Goal: Transaction & Acquisition: Purchase product/service

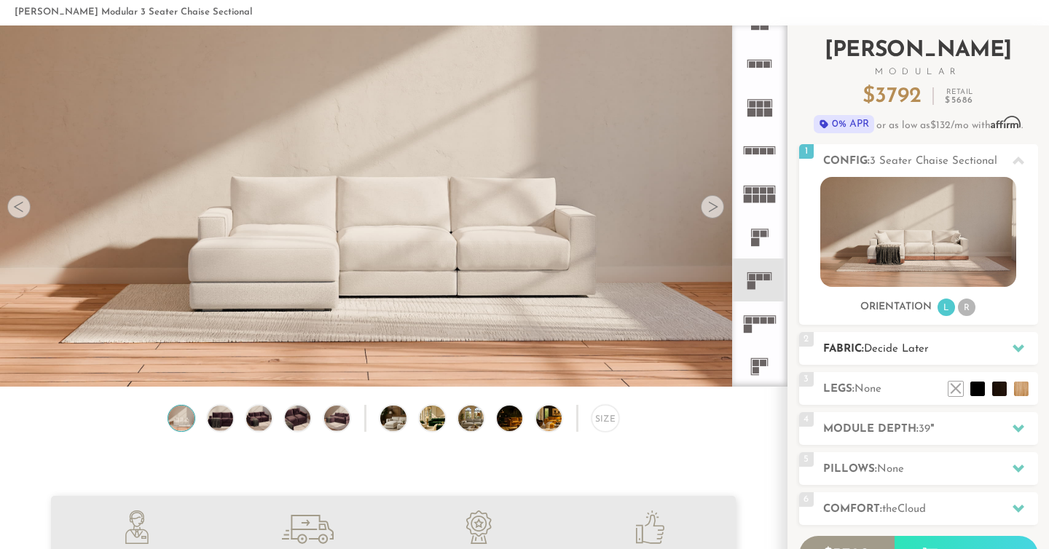
scroll to position [68, 0]
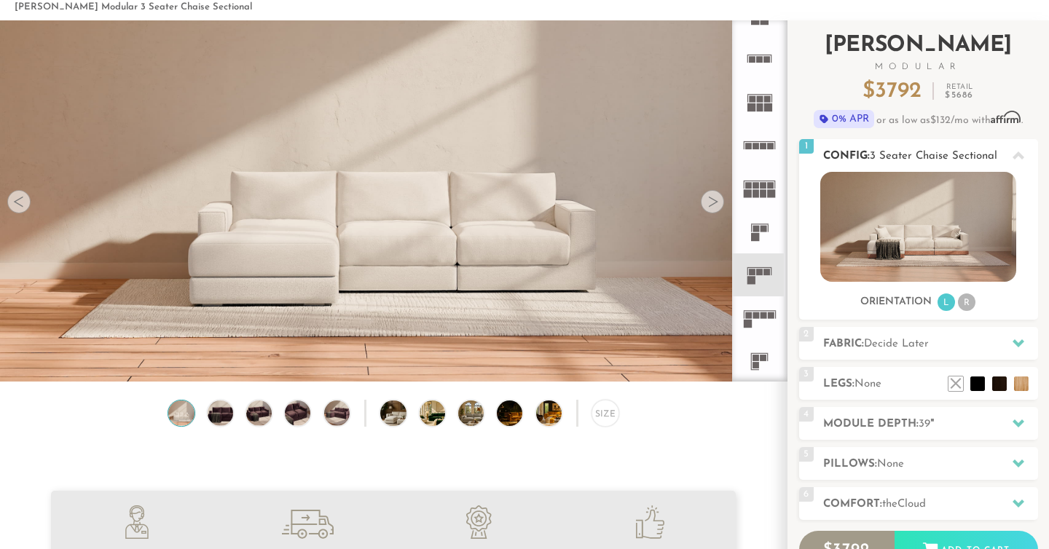
click at [965, 307] on li "R" at bounding box center [966, 302] width 17 height 17
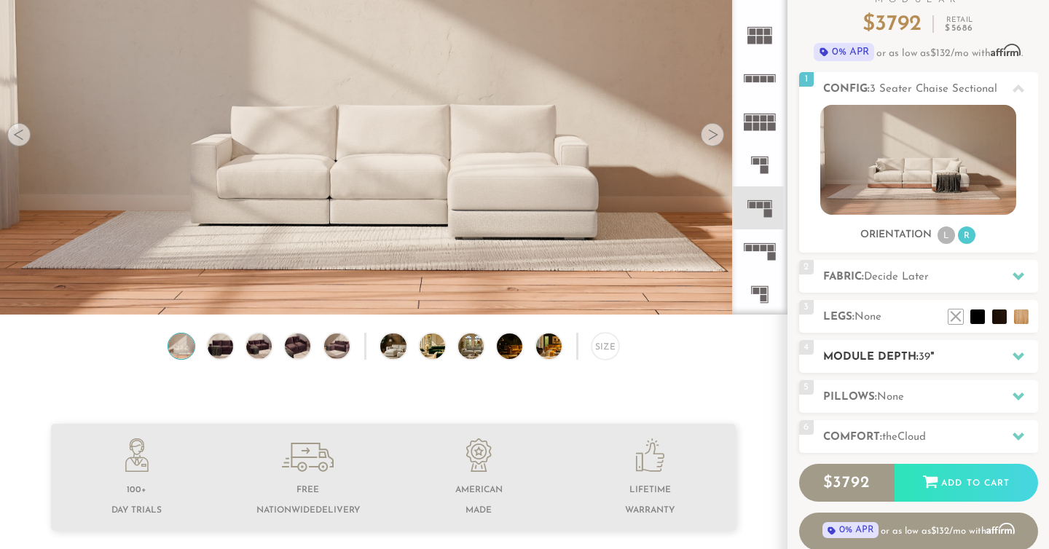
scroll to position [138, 0]
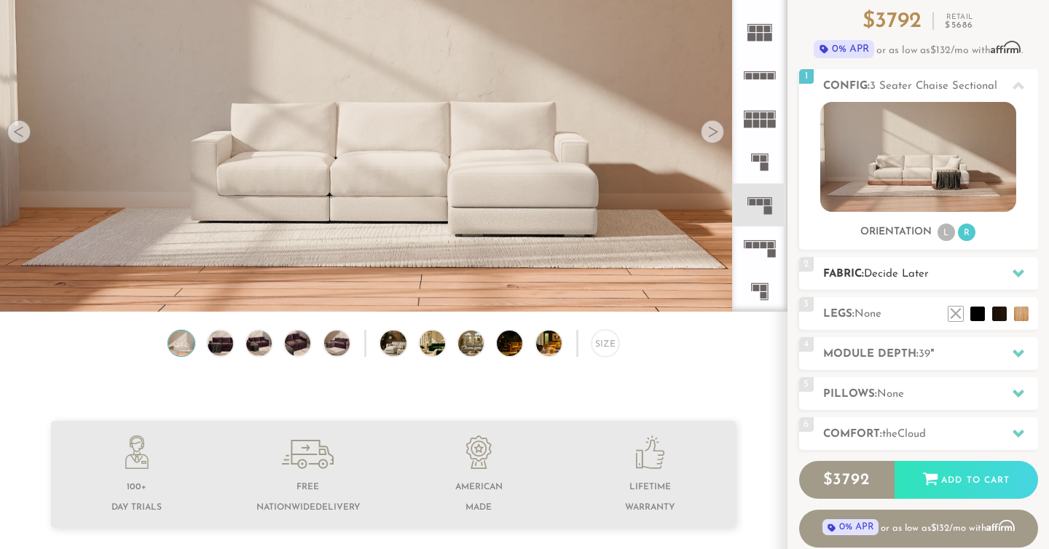
click at [1018, 273] on icon at bounding box center [1019, 274] width 12 height 8
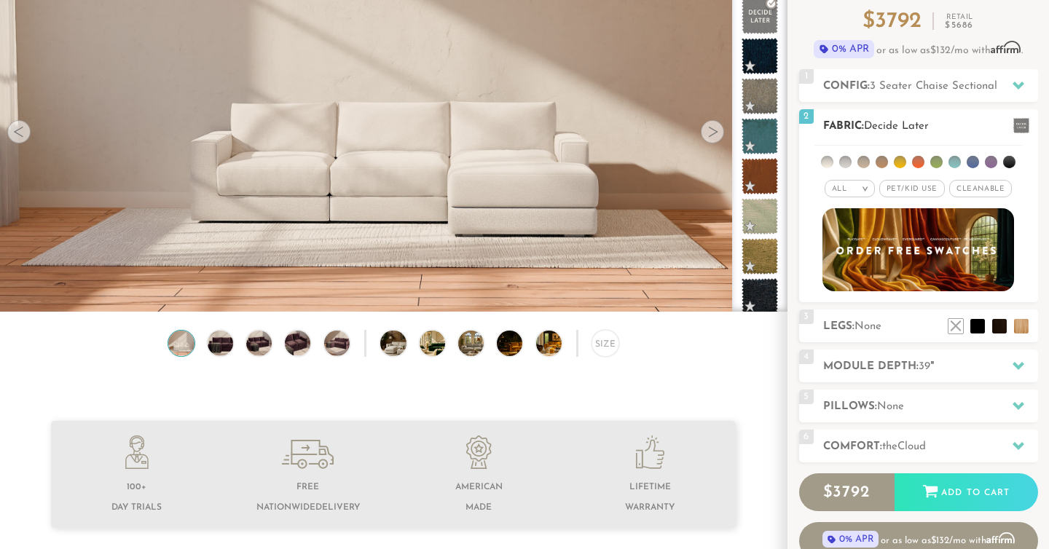
click at [916, 192] on span "Pet/Kid Use x" at bounding box center [913, 188] width 66 height 17
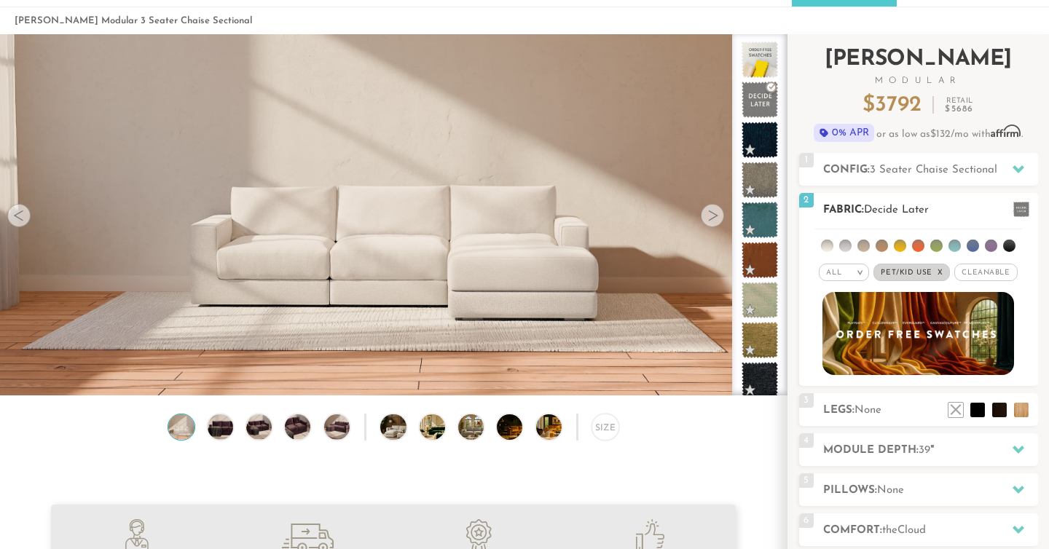
scroll to position [52, 0]
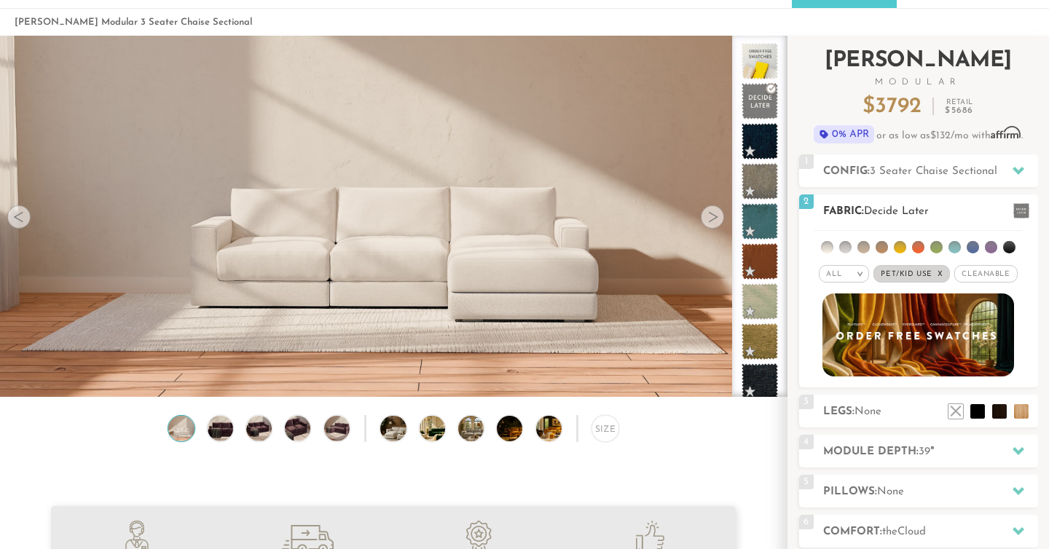
click at [976, 281] on span "Cleanable x" at bounding box center [986, 273] width 63 height 17
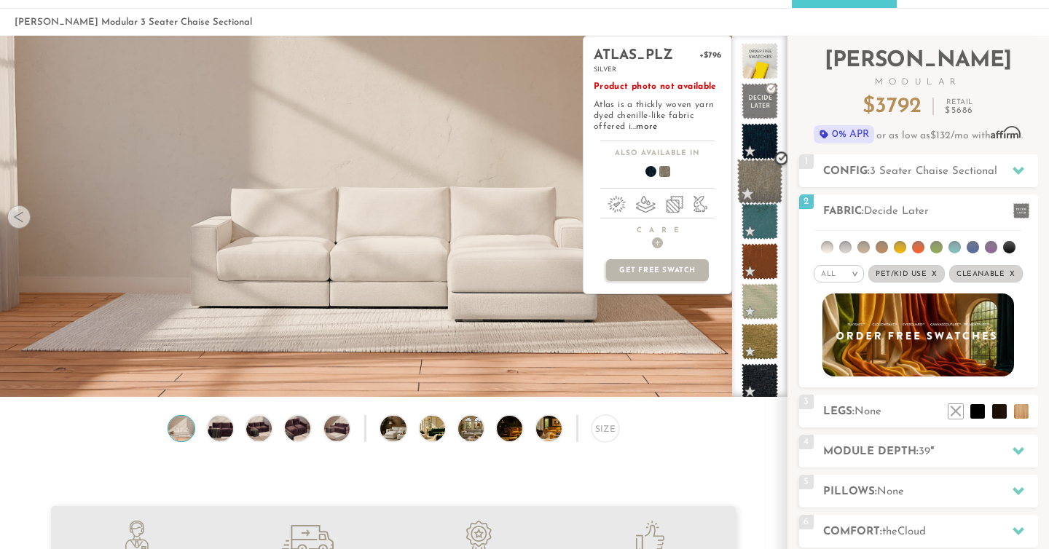
click at [753, 187] on span at bounding box center [760, 182] width 46 height 46
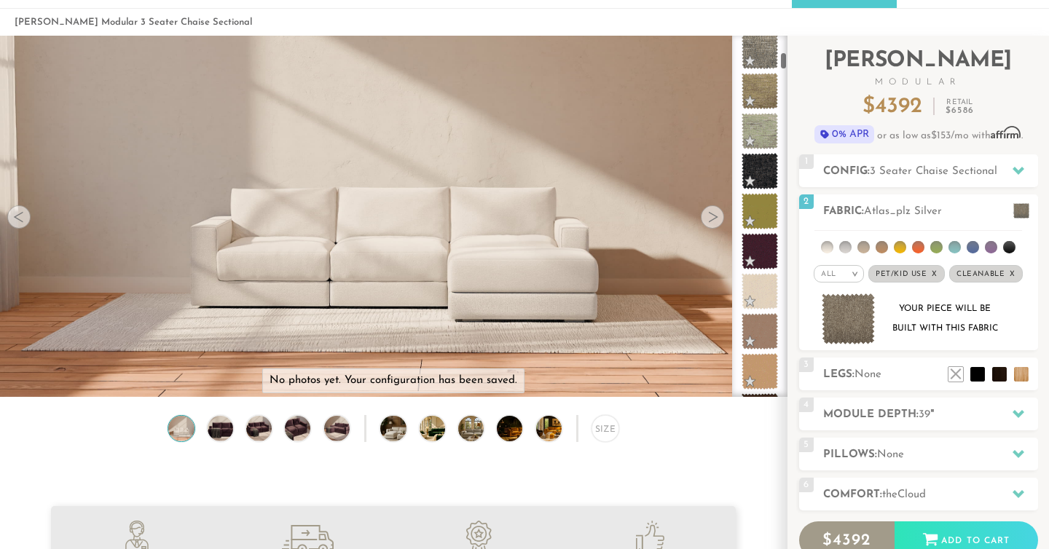
scroll to position [382, 0]
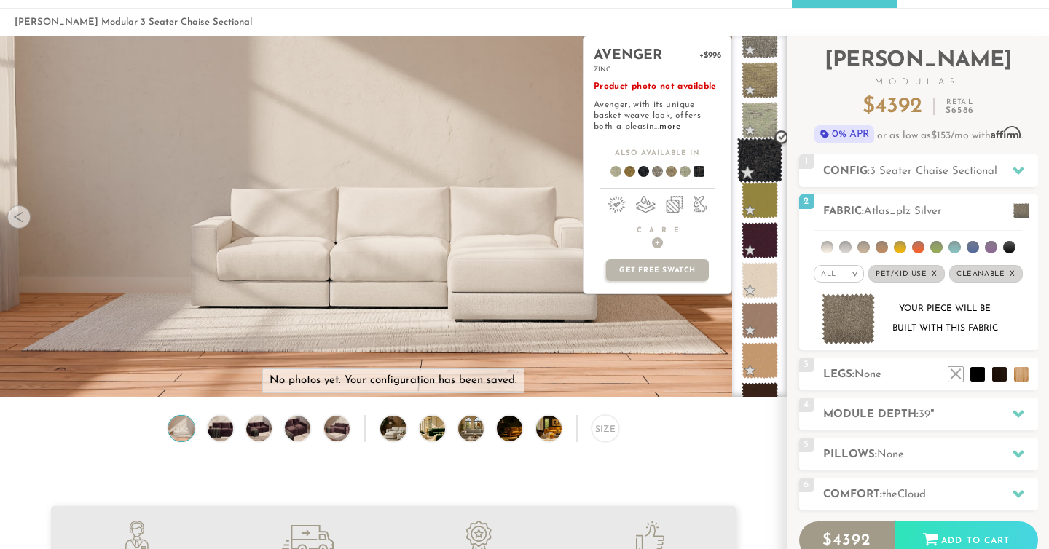
click at [760, 152] on span at bounding box center [760, 161] width 46 height 46
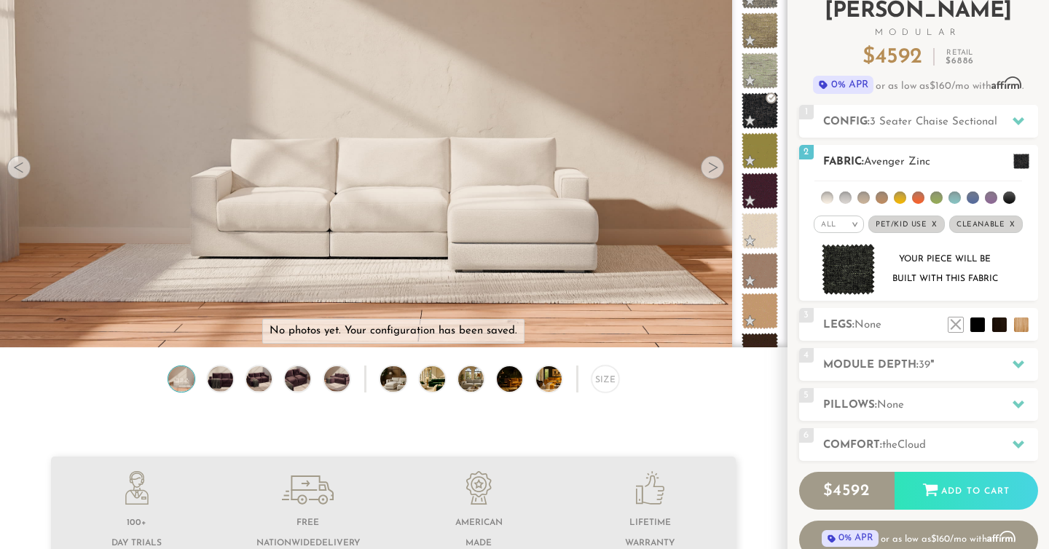
scroll to position [131, 0]
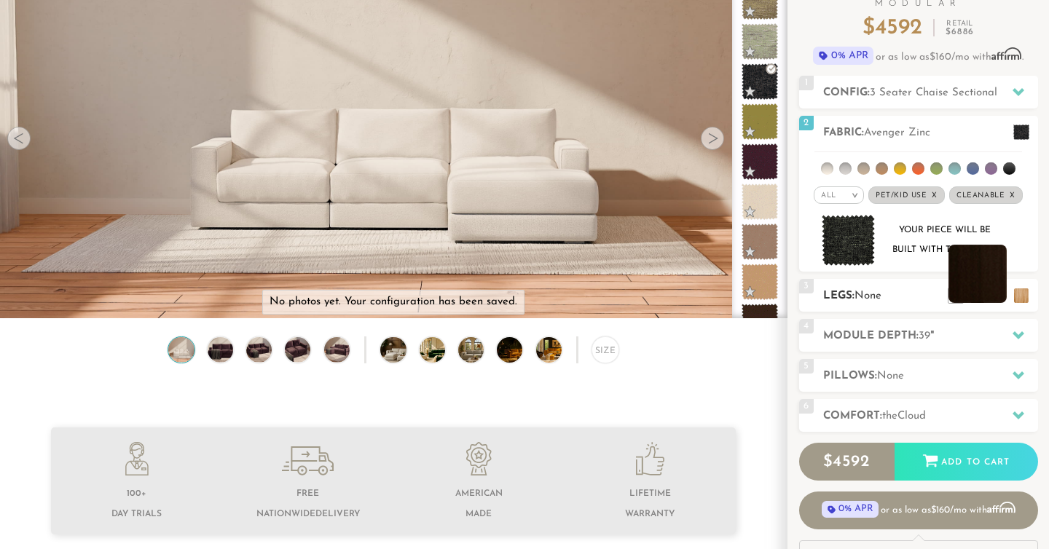
click at [995, 296] on li at bounding box center [978, 274] width 58 height 58
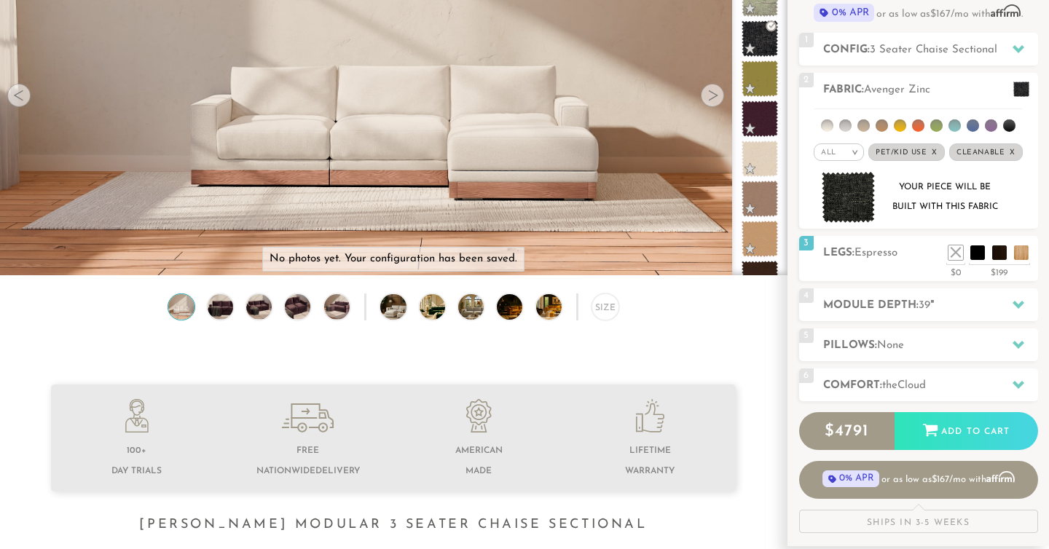
scroll to position [190, 0]
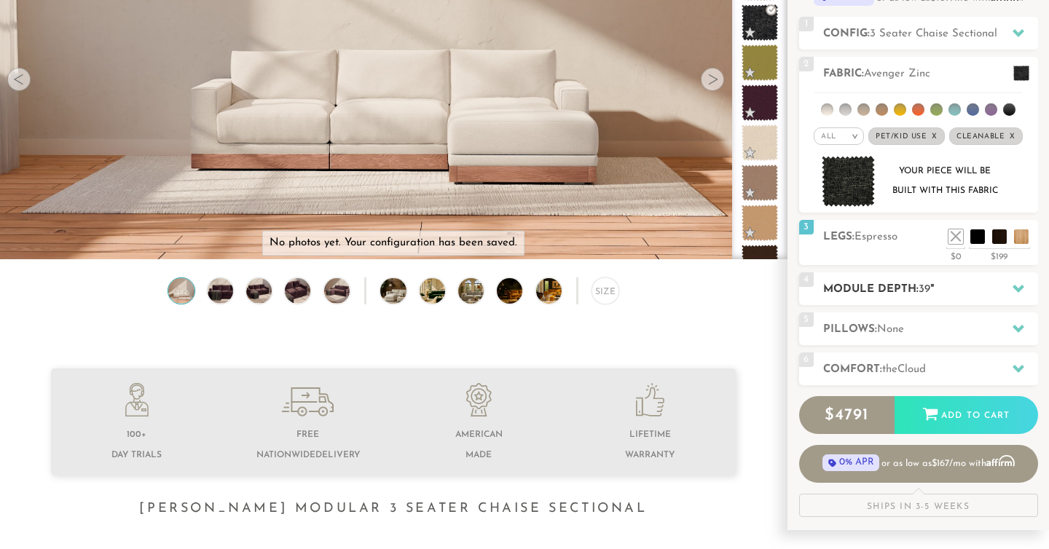
click at [1031, 292] on div at bounding box center [1018, 289] width 31 height 30
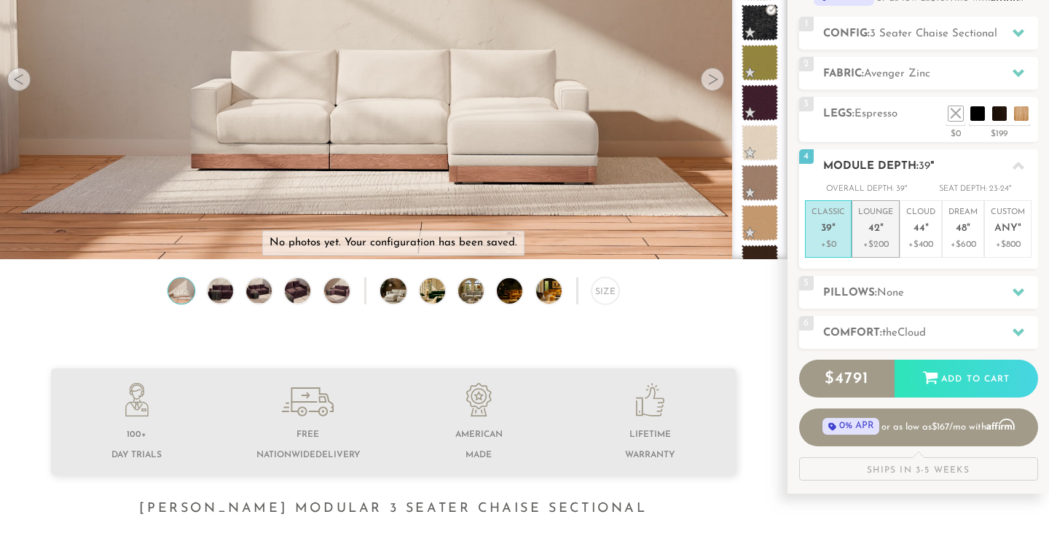
click at [876, 244] on p "+$200" at bounding box center [875, 244] width 35 height 13
click at [826, 233] on span "39" at bounding box center [826, 229] width 11 height 12
click at [1020, 328] on icon at bounding box center [1019, 332] width 12 height 12
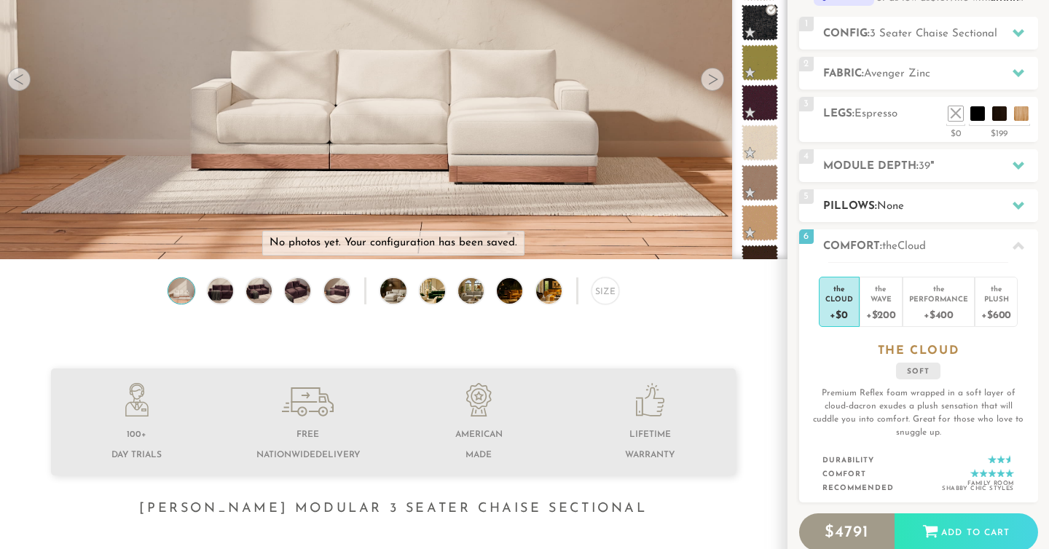
click at [1024, 218] on div at bounding box center [1018, 206] width 31 height 30
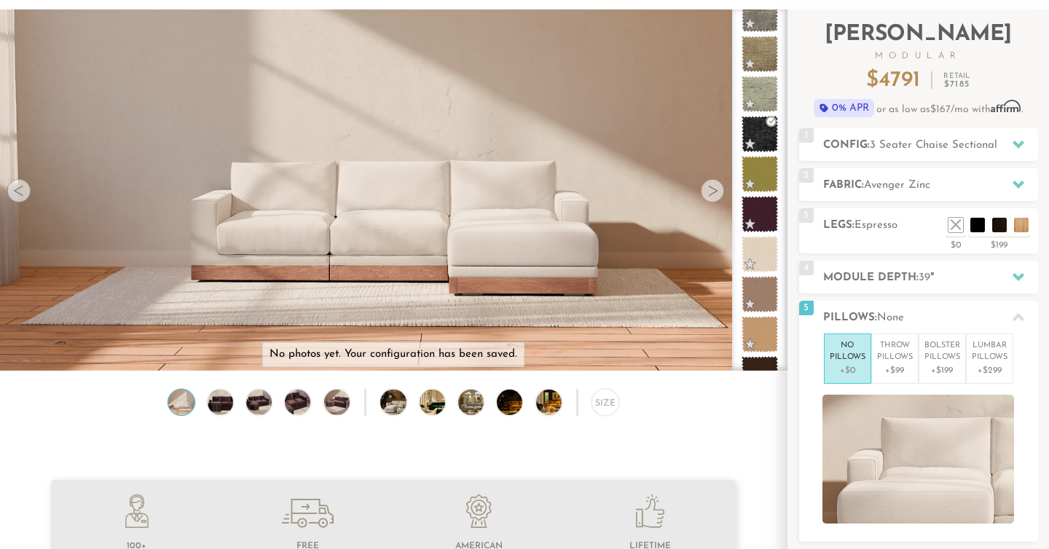
scroll to position [0, 0]
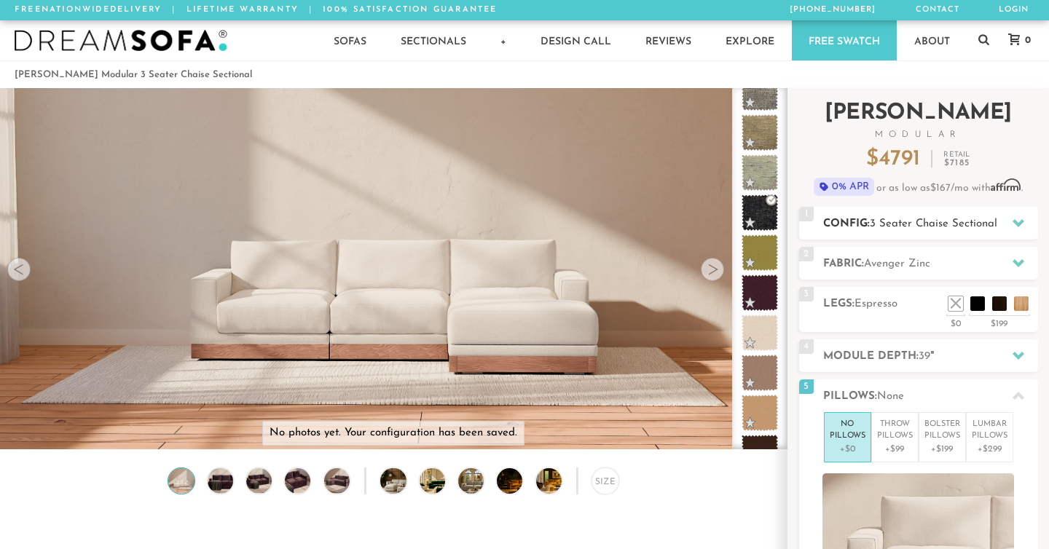
click at [893, 228] on span "3 Seater Chaise Sectional" at bounding box center [934, 224] width 128 height 11
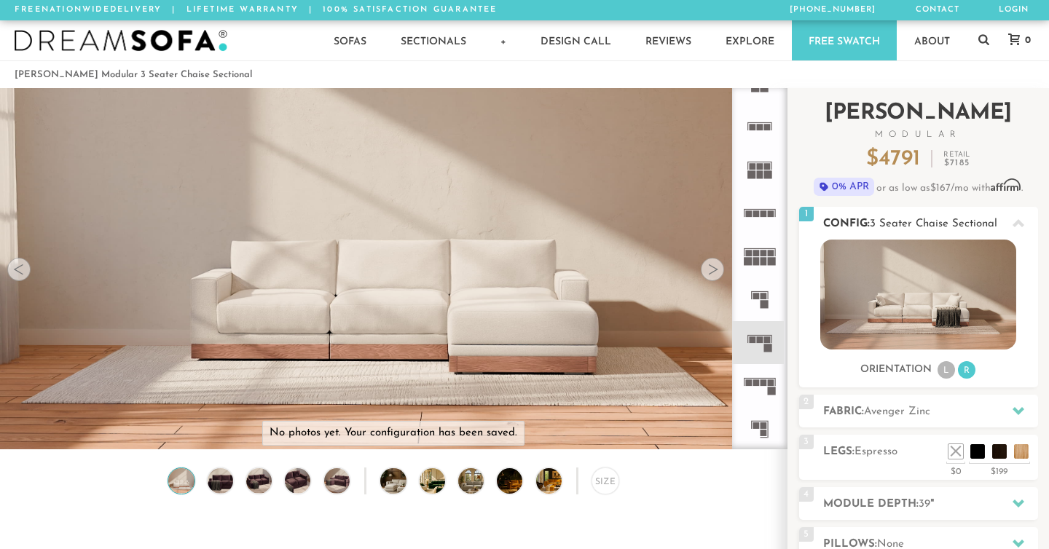
click at [893, 231] on h2 "Config: 3 Seater Chaise Sectional" at bounding box center [930, 224] width 215 height 17
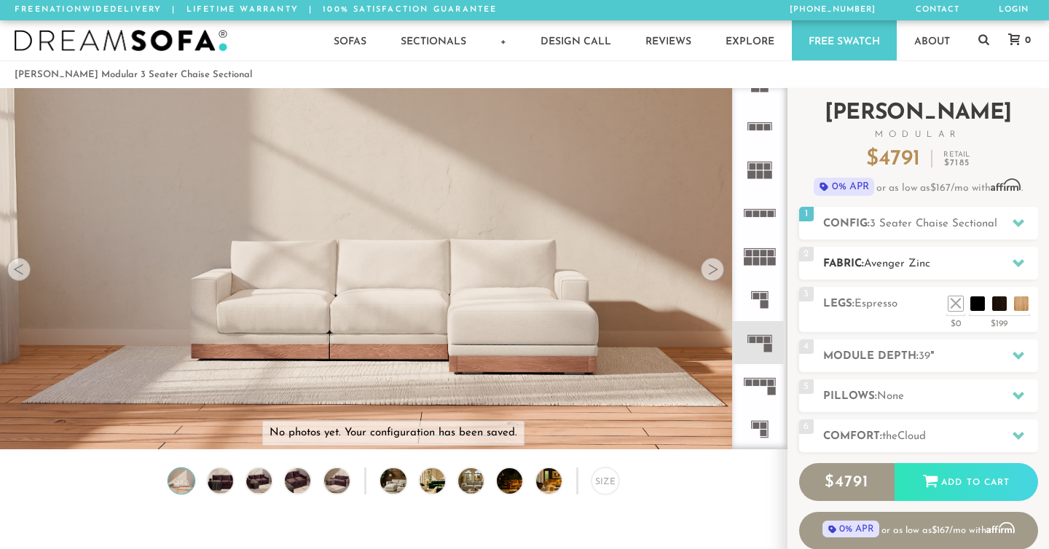
click at [840, 266] on h2 "Fabric: Avenger Zinc" at bounding box center [930, 264] width 215 height 17
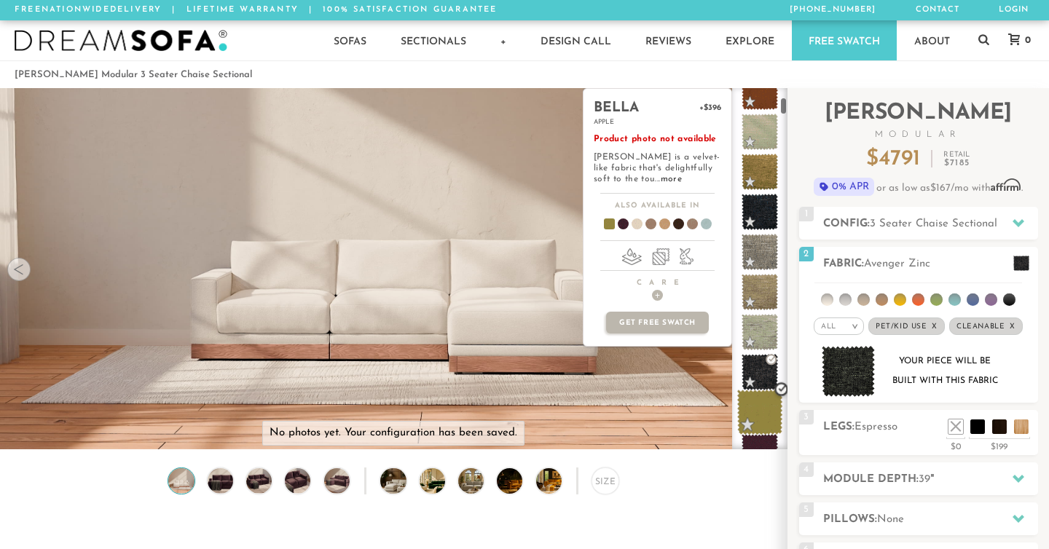
scroll to position [215, 0]
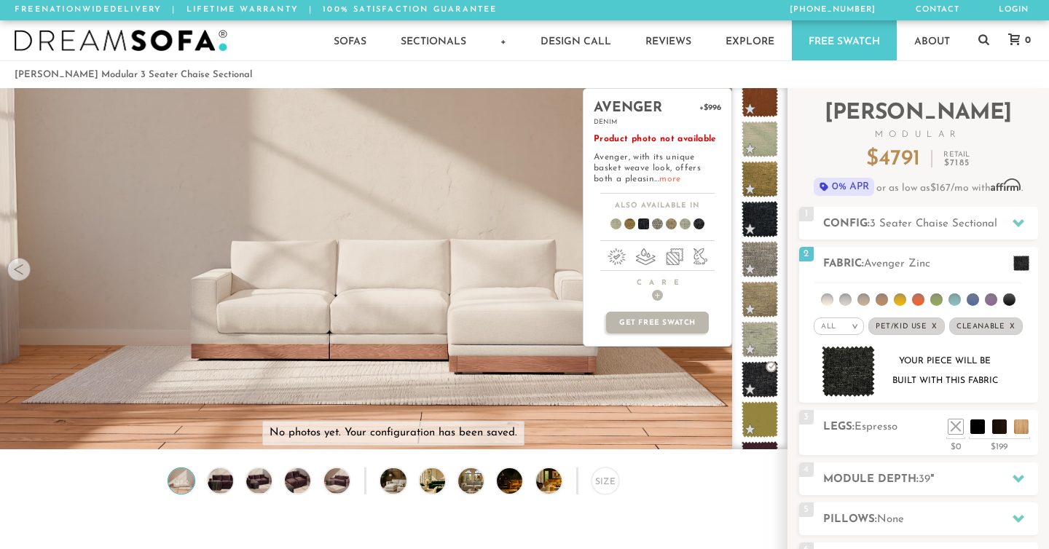
click at [659, 179] on link "more" at bounding box center [669, 179] width 21 height 9
